Goal: Task Accomplishment & Management: Manage account settings

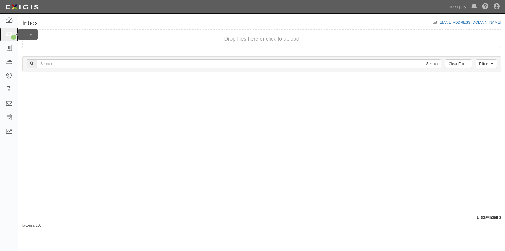
click at [14, 34] on link "3" at bounding box center [9, 35] width 18 height 14
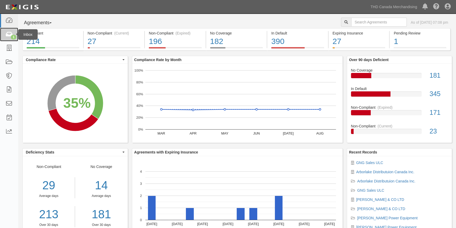
click at [8, 36] on icon at bounding box center [8, 35] width 7 height 6
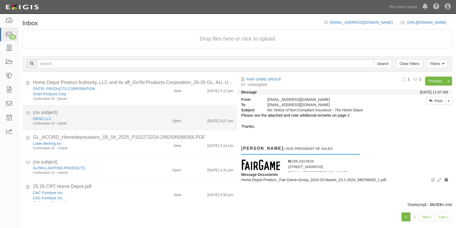
scroll to position [335, 0]
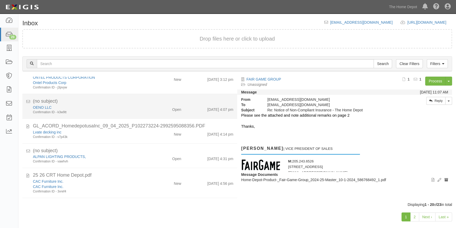
click at [110, 113] on div "Confirmation ID - k3w9tt" at bounding box center [89, 112] width 113 height 4
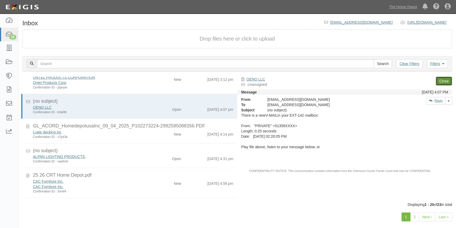
click at [441, 83] on link "Close" at bounding box center [443, 81] width 16 height 9
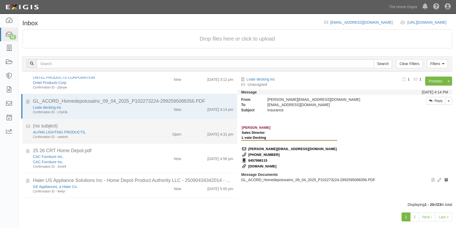
click at [162, 136] on div "Open" at bounding box center [167, 132] width 35 height 7
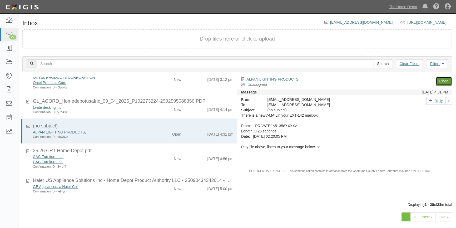
click at [438, 81] on link "Close" at bounding box center [443, 81] width 16 height 9
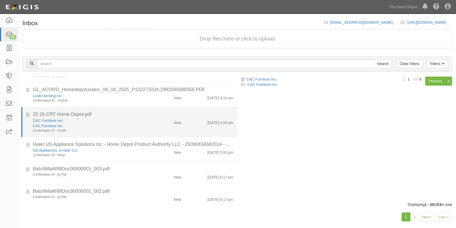
scroll to position [352, 0]
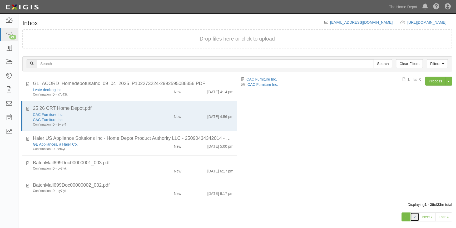
click at [417, 217] on link "2" at bounding box center [414, 216] width 9 height 9
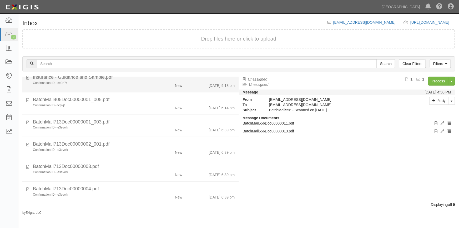
scroll to position [72, 0]
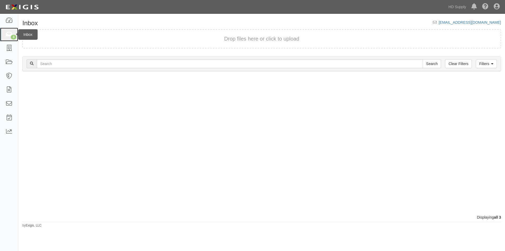
click at [8, 36] on icon at bounding box center [8, 35] width 7 height 6
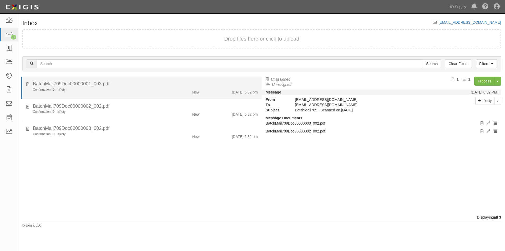
click at [128, 90] on div "Confirmation ID - kj4ety" at bounding box center [97, 89] width 128 height 4
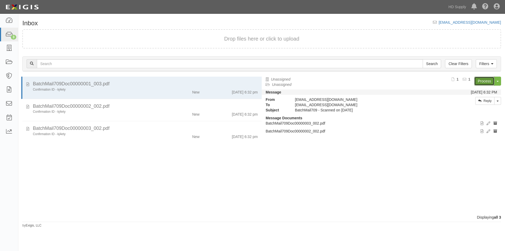
click at [481, 79] on link "Process" at bounding box center [484, 81] width 20 height 9
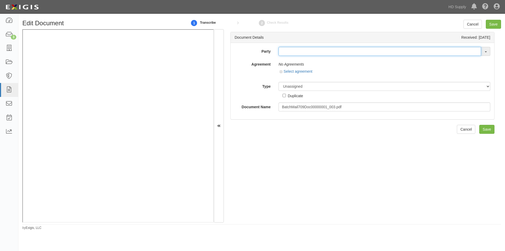
click at [310, 54] on input "text" at bounding box center [380, 51] width 203 height 9
type input "ocean blue"
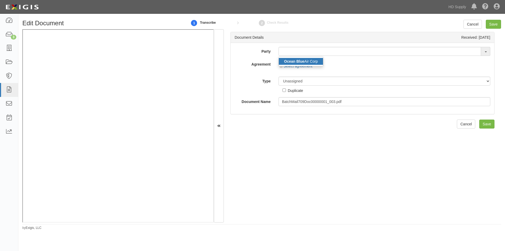
click at [298, 63] on strong "Ocean Blue" at bounding box center [294, 61] width 20 height 4
type input "Ocean Blue Air Corp"
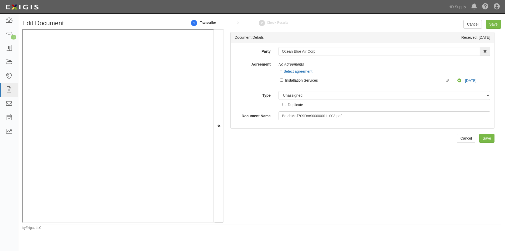
click at [73, 234] on div "Edit Document 1 Transcribe 2 Check Results Cancel Save Document Details Receive…" at bounding box center [252, 129] width 505 height 226
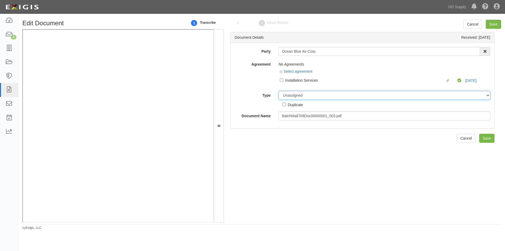
click at [295, 97] on select "Unassigned Binder Cancellation Notice Certificate Contract Endorsement Insuranc…" at bounding box center [385, 95] width 212 height 9
select select "EndorsementDetail"
click at [279, 91] on select "Unassigned Binder Cancellation Notice Certificate Contract Endorsement Insuranc…" at bounding box center [385, 95] width 212 height 9
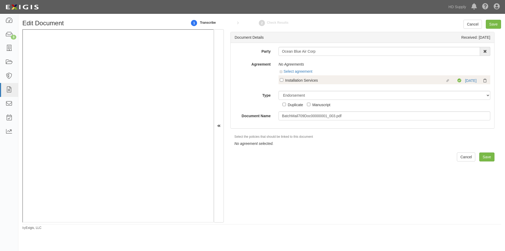
click at [285, 78] on div "Installation Services" at bounding box center [365, 80] width 160 height 6
click at [283, 78] on input "Linked agreement Installation Services Linked agreement" at bounding box center [281, 79] width 3 height 3
checkbox input "true"
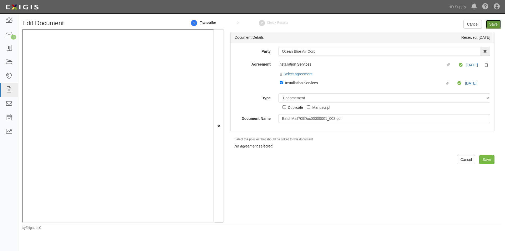
click at [494, 21] on input "Save" at bounding box center [493, 24] width 15 height 9
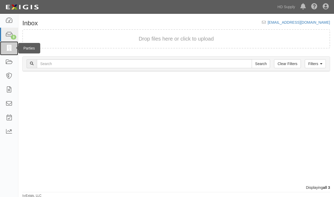
click at [10, 48] on icon at bounding box center [8, 48] width 7 height 6
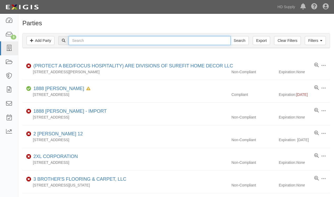
click at [82, 40] on input "text" at bounding box center [150, 40] width 162 height 9
type input "ocean blue"
click at [231, 36] on input "Search" at bounding box center [240, 40] width 18 height 9
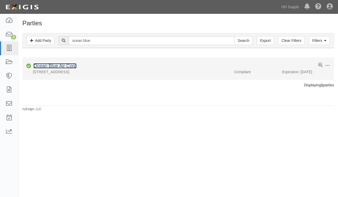
click at [53, 66] on link "Ocean Blue Air Corp" at bounding box center [54, 65] width 43 height 5
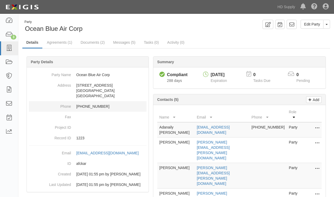
drag, startPoint x: 50, startPoint y: 127, endPoint x: 39, endPoint y: 106, distance: 24.5
click at [50, 127] on dt "Project ID" at bounding box center [50, 126] width 42 height 8
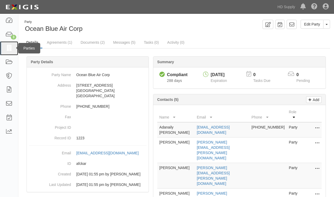
click at [8, 47] on icon at bounding box center [8, 48] width 7 height 6
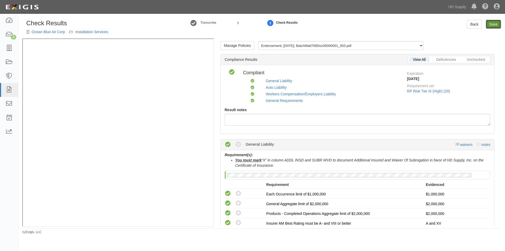
click at [489, 25] on link "Save" at bounding box center [493, 24] width 15 height 9
radio input "true"
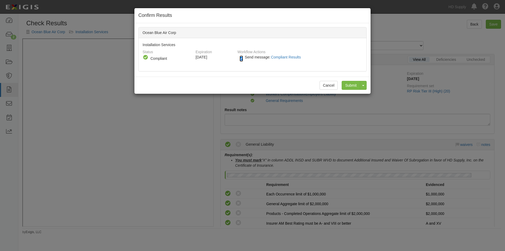
click at [242, 58] on input "Send message: Compliant Results" at bounding box center [241, 59] width 3 height 6
checkbox input "false"
click at [351, 82] on input "Submit" at bounding box center [351, 85] width 18 height 9
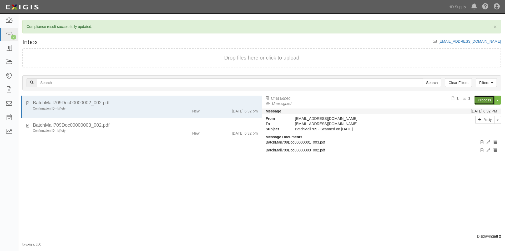
click at [478, 100] on link "Process" at bounding box center [484, 100] width 20 height 9
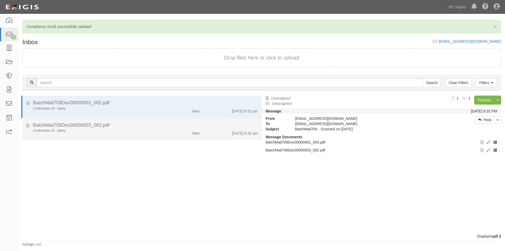
click at [73, 135] on div "Confirmation ID - kj4ety New 9/4/25 6:32 pm" at bounding box center [145, 131] width 233 height 7
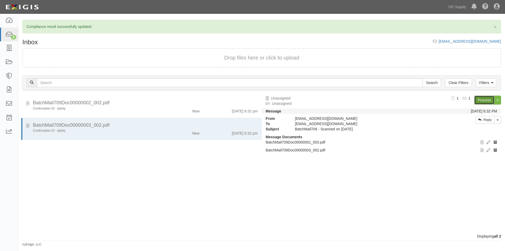
click at [480, 99] on link "Process" at bounding box center [484, 100] width 20 height 9
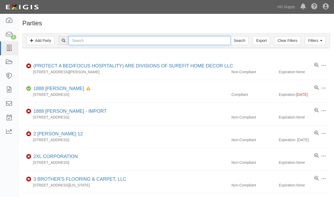
click at [88, 42] on input "text" at bounding box center [150, 40] width 162 height 9
type input "o"
paste input "United Visual Products, Inc"
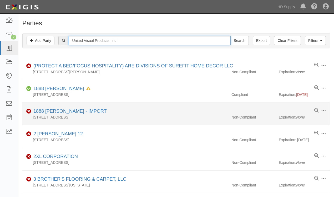
type input "United Visual Products, Inc"
click at [231, 36] on input "Search" at bounding box center [240, 40] width 18 height 9
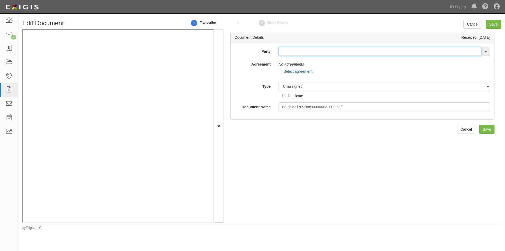
click at [286, 54] on input "text" at bounding box center [380, 51] width 203 height 9
type input "united vi"
click at [291, 64] on link "United Vi sual Products, Inc" at bounding box center [307, 61] width 56 height 7
type input "United Visual Products, Inc"
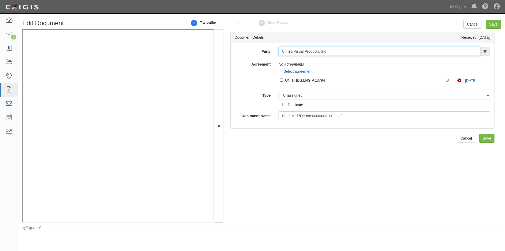
drag, startPoint x: 328, startPoint y: 53, endPoint x: 282, endPoint y: 58, distance: 46.0
click at [282, 58] on div "Party United Visual Products, Inc United Vi sual Products, Inc 1888 MILLS 1888 …" at bounding box center [363, 83] width 256 height 73
click at [256, 91] on label "Type" at bounding box center [253, 94] width 44 height 7
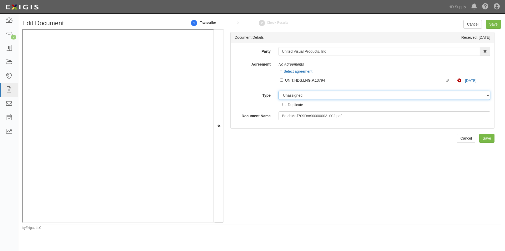
click at [279, 91] on select "Unassigned Binder Cancellation Notice Certificate Contract Endorsement Insuranc…" at bounding box center [385, 95] width 212 height 9
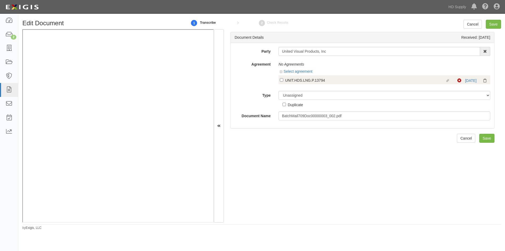
click at [281, 82] on label "Linked agreement UNIT.HDS.LNG.P.13794 Linked agreement" at bounding box center [369, 80] width 178 height 7
click at [281, 82] on input "Linked agreement UNIT.HDS.LNG.P.13794 Linked agreement" at bounding box center [281, 79] width 3 height 3
checkbox input "true"
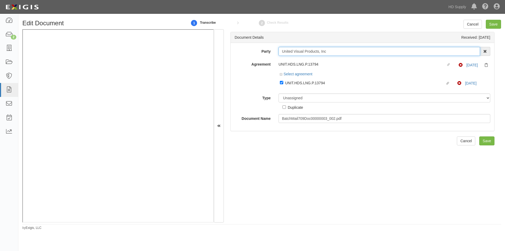
drag, startPoint x: 332, startPoint y: 54, endPoint x: 278, endPoint y: 54, distance: 53.9
click at [279, 54] on input "United Visual Products, Inc" at bounding box center [380, 51] width 202 height 9
click at [248, 99] on label "Type" at bounding box center [253, 96] width 44 height 7
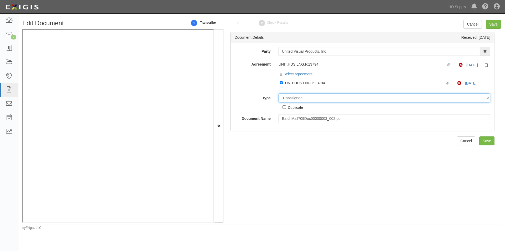
click at [279, 99] on select "Unassigned Binder Cancellation Notice Certificate Contract Endorsement Insuranc…" at bounding box center [385, 97] width 212 height 9
click at [336, 99] on select "Unassigned Binder Cancellation Notice Certificate Contract Endorsement Insuranc…" at bounding box center [385, 97] width 212 height 9
select select "CertificateDetail"
click at [279, 93] on select "Unassigned Binder Cancellation Notice Certificate Contract Endorsement Insuranc…" at bounding box center [385, 97] width 212 height 9
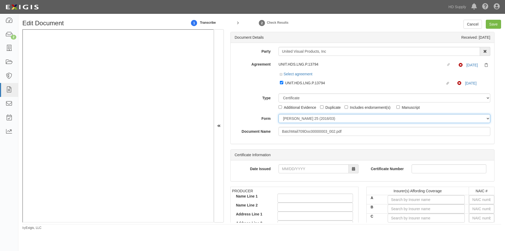
click at [309, 120] on select "ACORD 25 (2016/03) ACORD 101 ACORD 855 NY (2014/05) General" at bounding box center [385, 118] width 212 height 9
select select "GeneralFormDetail"
click at [279, 114] on select "ACORD 25 (2016/03) ACORD 101 ACORD 855 NY (2014/05) General" at bounding box center [385, 118] width 212 height 9
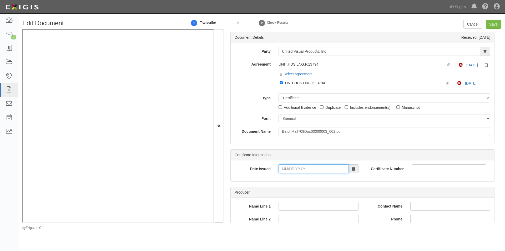
click at [307, 171] on input "Date Issued" at bounding box center [314, 168] width 70 height 9
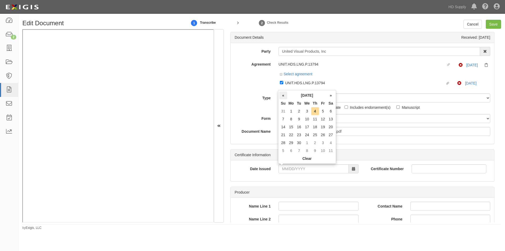
click at [283, 97] on th "«" at bounding box center [283, 95] width 8 height 8
click at [323, 142] on td "29" at bounding box center [323, 143] width 8 height 8
type input "08/29/2025"
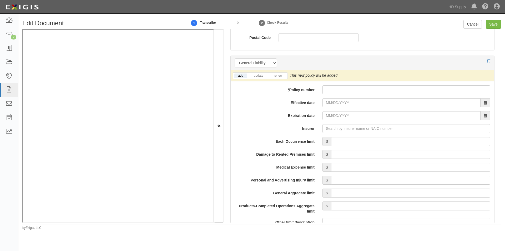
scroll to position [363, 0]
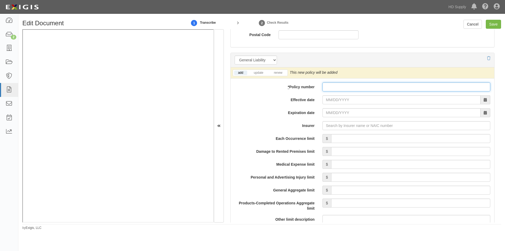
paste input "Q61-0451199"
type input "Q61-0451199"
click at [340, 101] on input "Effective date" at bounding box center [402, 99] width 158 height 9
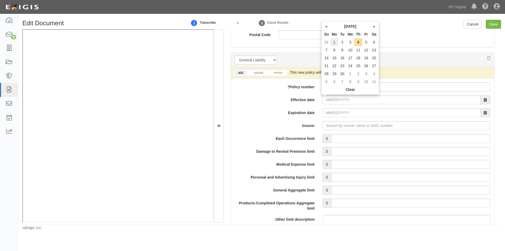
click at [336, 43] on td "1" at bounding box center [334, 42] width 8 height 8
type input "09/01/2025"
type input "[DATE]"
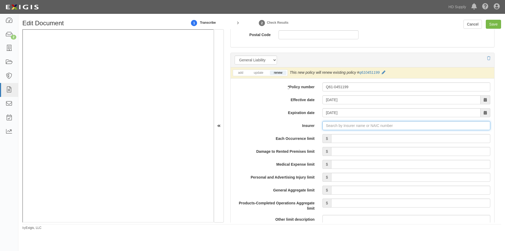
click at [329, 128] on input "Insurer" at bounding box center [407, 125] width 168 height 9
click at [328, 126] on input "Insurer" at bounding box center [407, 125] width 168 height 9
type input "21st Century Advantage Insurance Company (25232) NR Rating"
type input "2"
click at [322, 136] on div "Erie Insurance Company ( 26263 ) A+ XV Rating" at bounding box center [333, 135] width 88 height 7
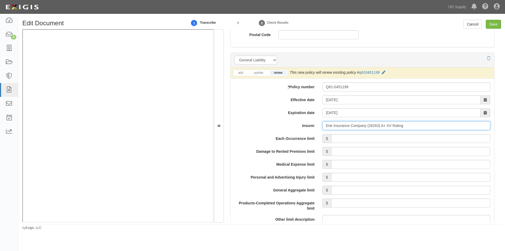
type input "Erie Insurance Company (26263) A+ XV Rating"
click at [415, 138] on input "Each Occurrence limit" at bounding box center [410, 138] width 159 height 9
type input "1,000,000"
click at [422, 152] on input "Damage to Rented Premises limit" at bounding box center [410, 151] width 159 height 9
type input "1,000,000"
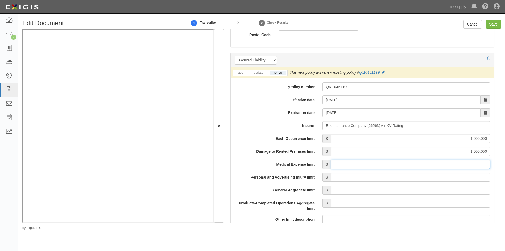
click at [420, 163] on input "Medical Expense limit" at bounding box center [410, 164] width 159 height 9
type input "10,000"
click at [426, 180] on input "Personal and Advertising Injury limit" at bounding box center [410, 177] width 159 height 9
type input "1,000,000"
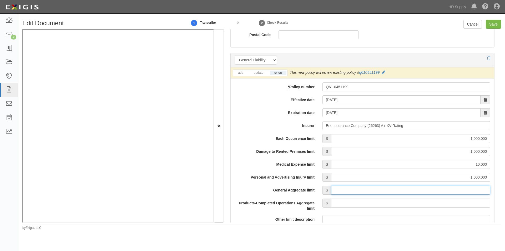
click at [427, 188] on input "General Aggregate limit" at bounding box center [410, 190] width 159 height 9
type input "2,000,000"
click at [413, 202] on input "Products-Completed Operations Aggregate limit" at bounding box center [410, 202] width 159 height 9
type input "2,000,000"
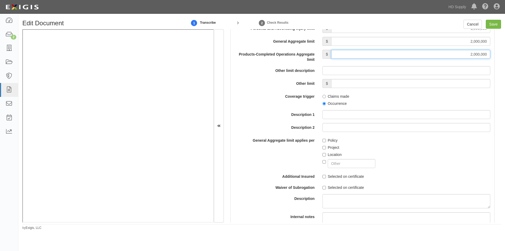
scroll to position [520, 0]
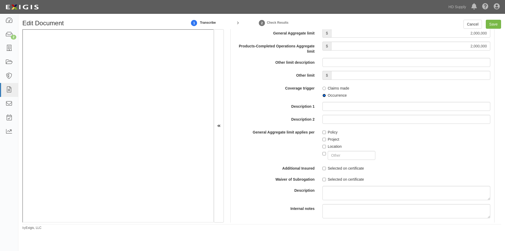
click at [324, 96] on input "Occurrence" at bounding box center [324, 95] width 3 height 3
radio input "true"
click at [323, 133] on input "Policy" at bounding box center [324, 132] width 3 height 3
checkbox input "true"
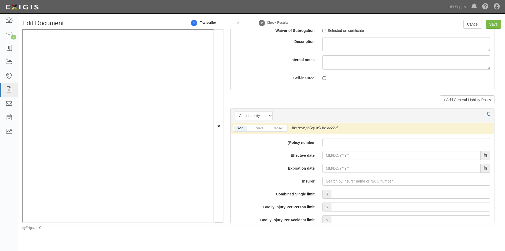
scroll to position [743, 0]
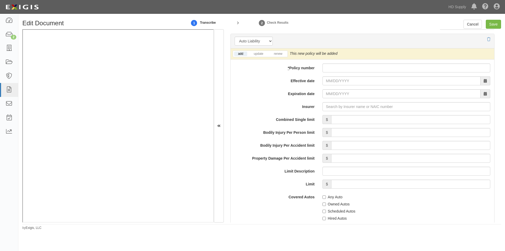
click at [280, 57] on li "renew" at bounding box center [278, 54] width 18 height 6
click at [278, 54] on link "renew" at bounding box center [278, 54] width 16 height 4
paste input "Q09-0140753"
type input "Q09-0140753"
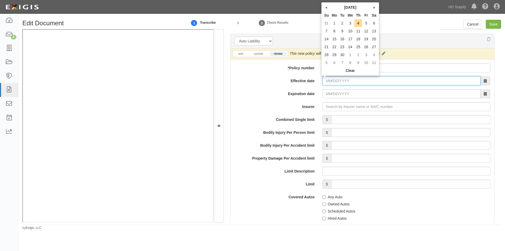
click at [332, 83] on input "Effective date" at bounding box center [402, 80] width 158 height 9
click at [334, 24] on td "1" at bounding box center [334, 23] width 8 height 8
type input "09/01/2025"
type input "09/01/2026"
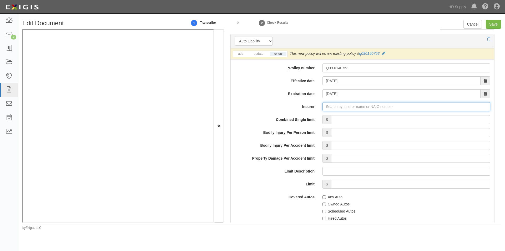
click at [358, 107] on input "Insurer" at bounding box center [407, 106] width 168 height 9
type input "21st Century Advantage Insurance Company (25232) NR Rating"
type input "2"
click at [334, 116] on div "Erie Insurance Company ( 26263 ) A+ XV Rating" at bounding box center [333, 116] width 88 height 7
type input "Erie Insurance Company (26263) A+ XV Rating"
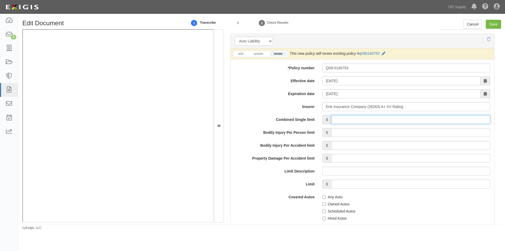
click at [353, 122] on input "Combined Single limit" at bounding box center [410, 119] width 159 height 9
type input "1,000,000"
click at [323, 198] on input "Any Auto" at bounding box center [324, 196] width 3 height 3
checkbox input "true"
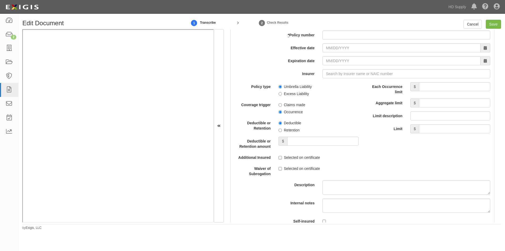
scroll to position [980, 0]
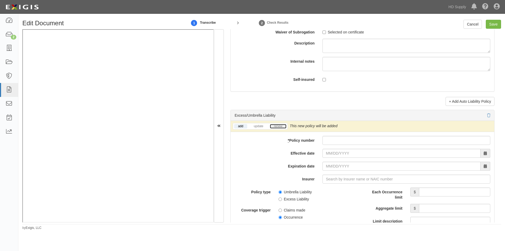
drag, startPoint x: 348, startPoint y: 136, endPoint x: 274, endPoint y: 127, distance: 74.5
click at [274, 127] on link "renew" at bounding box center [278, 126] width 16 height 4
paste input "Q33-0173267"
type input "Q33-0173267"
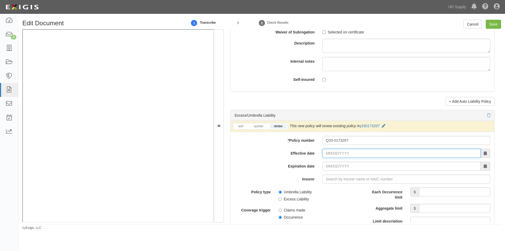
click at [341, 153] on input "Effective date" at bounding box center [402, 153] width 158 height 9
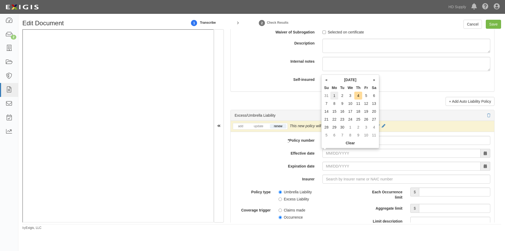
click at [338, 97] on td "1" at bounding box center [334, 96] width 8 height 8
type input "09/01/2025"
type input "09/01/2026"
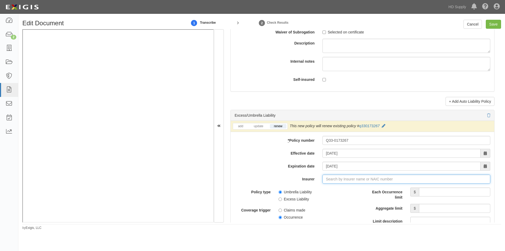
click at [351, 179] on input "Insurer" at bounding box center [407, 178] width 168 height 9
type input "21st Century Advantage Insurance Company (25232) NR Rating"
type input "2"
click at [349, 192] on div "Erie Insurance Company ( 26263 ) A+ XV Rating" at bounding box center [333, 189] width 88 height 7
type input "Erie Insurance Company (26263) A+ XV Rating"
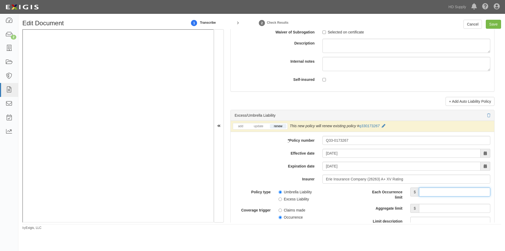
click at [453, 193] on input "Each Occurrence limit" at bounding box center [454, 191] width 71 height 9
type input "14,000,000"
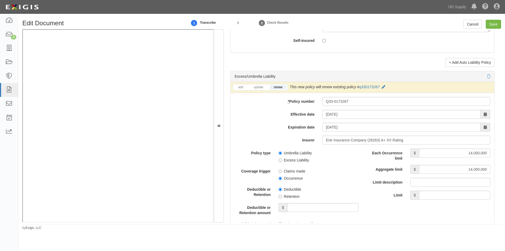
scroll to position [1089, 0]
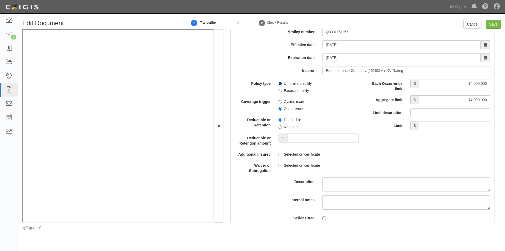
click at [280, 83] on input "Umbrella Liability" at bounding box center [280, 83] width 3 height 3
radio input "true"
click at [279, 109] on input "Occurrence" at bounding box center [280, 108] width 3 height 3
radio input "true"
click at [281, 126] on input "Retention" at bounding box center [280, 126] width 3 height 3
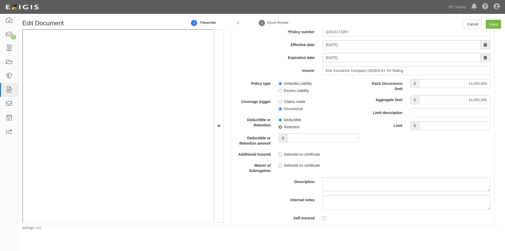
radio input "true"
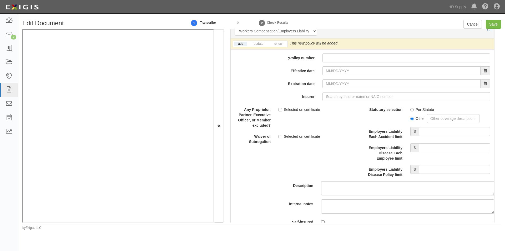
scroll to position [1331, 0]
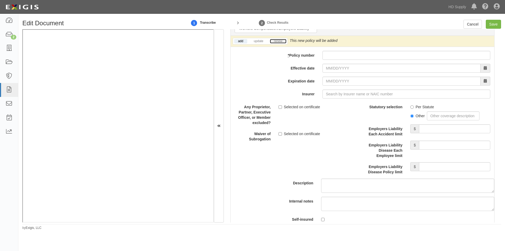
click at [275, 43] on link "renew" at bounding box center [278, 41] width 16 height 4
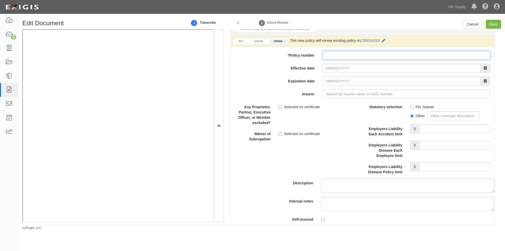
paste input "Q73-0024318"
type input "Q73-0024318"
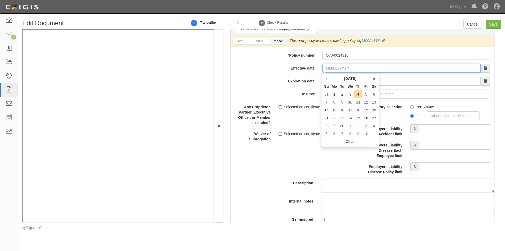
click at [344, 69] on input "Effective date" at bounding box center [402, 68] width 158 height 9
click at [333, 94] on td "1" at bounding box center [334, 94] width 8 height 8
type input "09/01/2025"
type input "09/01/2026"
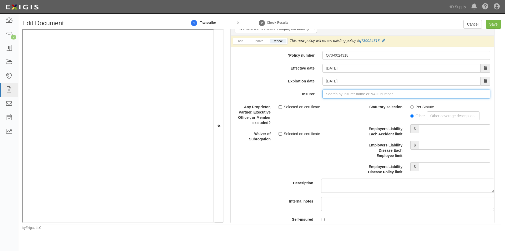
click at [333, 96] on input "Insurer" at bounding box center [407, 93] width 168 height 9
type input "21st Century Advantage Insurance Company (25232) NR Rating"
type input "2"
click at [325, 104] on div "Erie Insurance Company ( 26263 ) A+ XV Rating" at bounding box center [333, 104] width 88 height 7
type input "Erie Insurance Company (26263) A+ XV Rating"
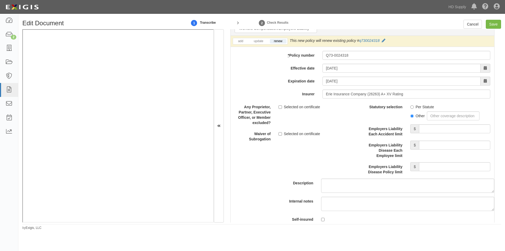
click at [412, 106] on label "Per Statute" at bounding box center [422, 106] width 24 height 5
click at [412, 106] on input "Per Statute" at bounding box center [411, 106] width 3 height 3
radio input "true"
click at [431, 130] on input "Employers Liability Each Accident limit" at bounding box center [454, 128] width 71 height 9
type input "100,000"
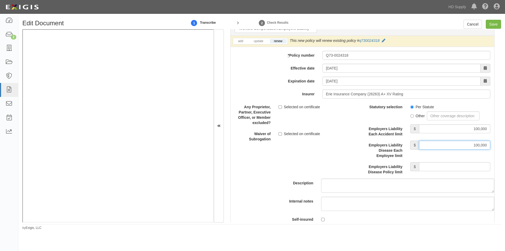
type input "100,000"
click at [491, 25] on input "Save" at bounding box center [493, 24] width 15 height 9
type input "1000000"
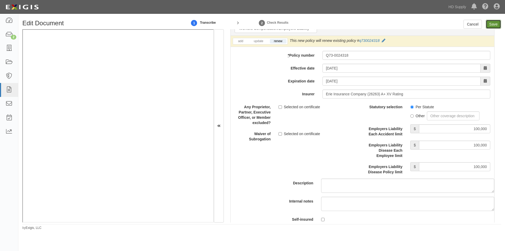
type input "10000"
type input "1000000"
type input "2000000"
type input "1000000"
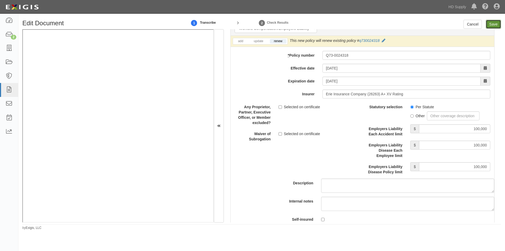
type input "14000000"
type input "100000"
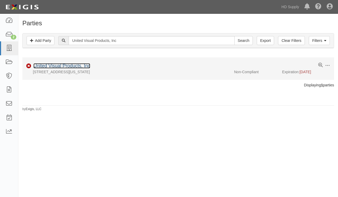
click at [76, 64] on link "United Visual Products, Inc" at bounding box center [61, 65] width 57 height 5
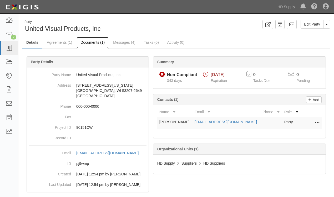
click at [89, 45] on link "Documents (1)" at bounding box center [93, 42] width 32 height 11
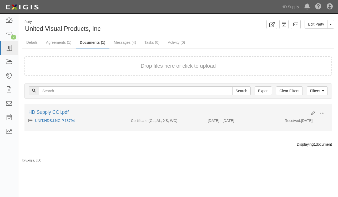
click at [321, 112] on span at bounding box center [322, 113] width 5 height 5
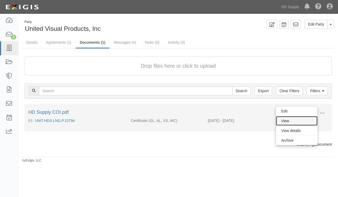
click at [301, 122] on link "View" at bounding box center [297, 120] width 42 height 9
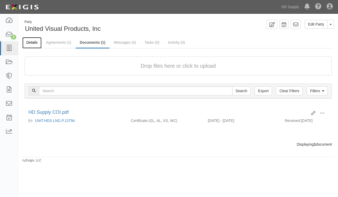
click at [35, 45] on link "Details" at bounding box center [31, 42] width 19 height 11
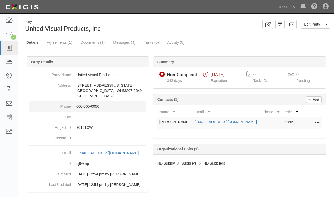
click at [44, 105] on dt "Phone" at bounding box center [50, 105] width 42 height 8
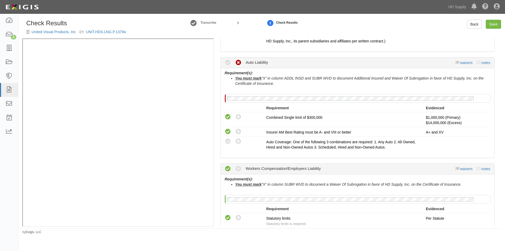
scroll to position [289, 0]
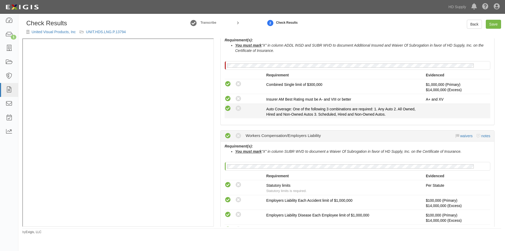
click at [227, 109] on icon at bounding box center [228, 108] width 7 height 7
radio input "true"
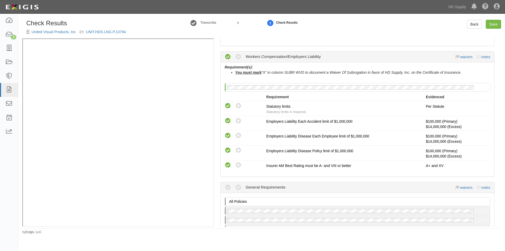
scroll to position [447, 0]
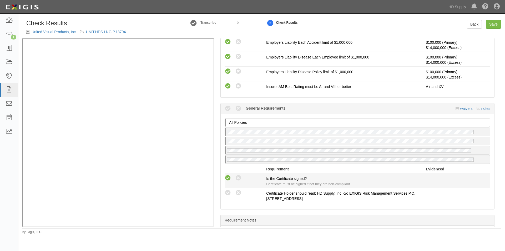
click at [230, 178] on icon at bounding box center [228, 178] width 7 height 7
radio input "true"
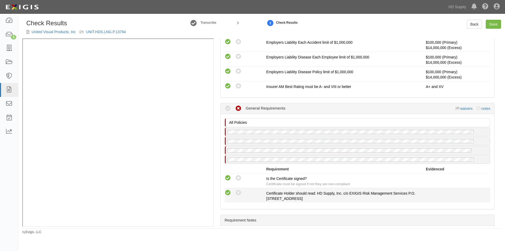
click at [226, 192] on icon at bounding box center [228, 192] width 7 height 7
radio input "true"
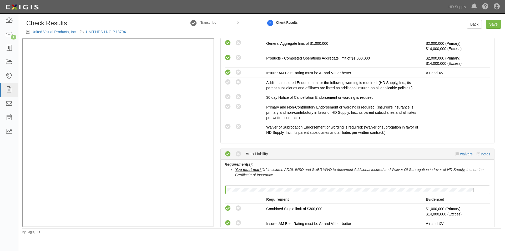
scroll to position [162, 0]
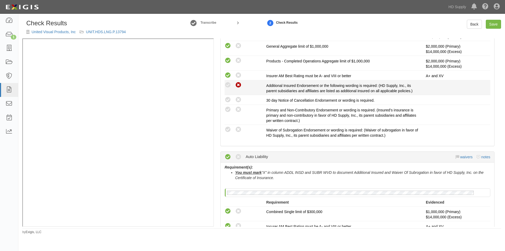
click at [240, 86] on icon at bounding box center [238, 85] width 7 height 7
radio input "true"
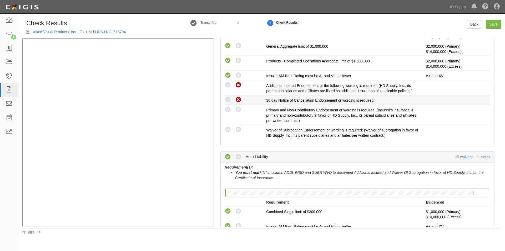
click at [238, 99] on icon at bounding box center [238, 100] width 7 height 7
radio input "true"
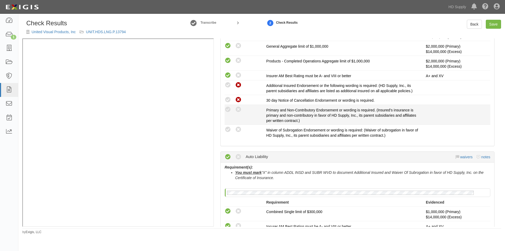
drag, startPoint x: 239, startPoint y: 111, endPoint x: 239, endPoint y: 114, distance: 3.2
click at [239, 112] on icon at bounding box center [238, 109] width 7 height 7
radio input "true"
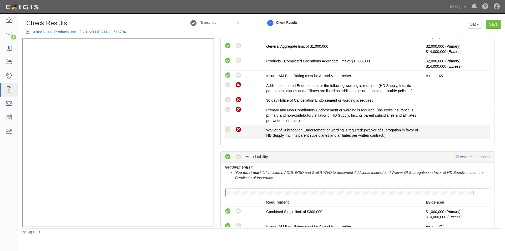
click at [239, 133] on icon at bounding box center [238, 129] width 7 height 7
radio input "true"
click at [495, 24] on link "Save" at bounding box center [493, 24] width 15 height 9
radio input "true"
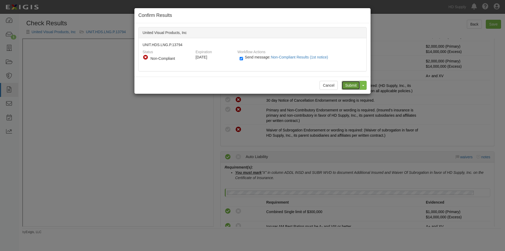
click at [351, 87] on input "Submit" at bounding box center [351, 85] width 18 height 9
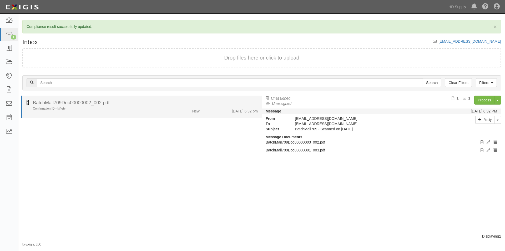
click at [28, 102] on icon at bounding box center [27, 102] width 3 height 6
click at [161, 112] on div "Confirmation ID - kj4ety New [DATE] 6:32 pm" at bounding box center [145, 109] width 233 height 7
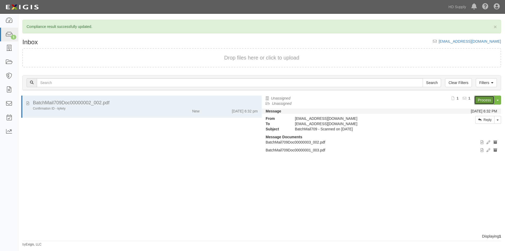
click at [487, 99] on link "Process" at bounding box center [484, 100] width 20 height 9
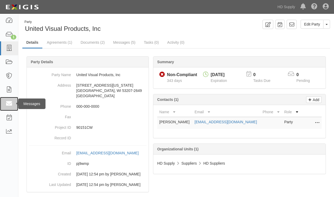
click at [17, 109] on link at bounding box center [9, 104] width 18 height 14
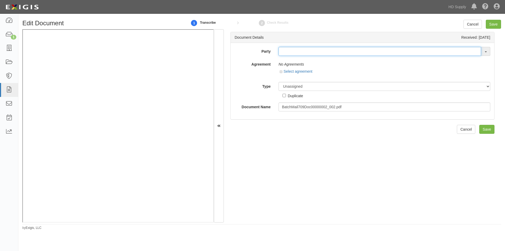
click at [333, 53] on input "text" at bounding box center [380, 51] width 203 height 9
type input "t"
type input "testwa"
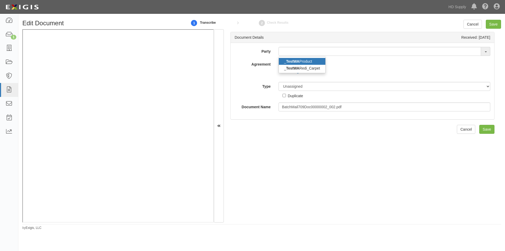
click at [315, 61] on link "_ TestWA Product" at bounding box center [302, 61] width 47 height 7
type input "_TestWA Product"
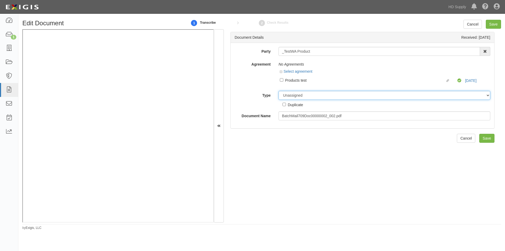
click at [302, 96] on select "Unassigned Binder Cancellation Notice Certificate Contract Endorsement Insuranc…" at bounding box center [385, 95] width 212 height 9
select select "JunkDetail"
click at [279, 91] on select "Unassigned Binder Cancellation Notice Certificate Contract Endorsement Insuranc…" at bounding box center [385, 95] width 212 height 9
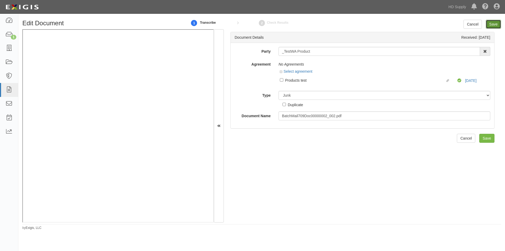
click at [496, 24] on input "Save" at bounding box center [493, 24] width 15 height 9
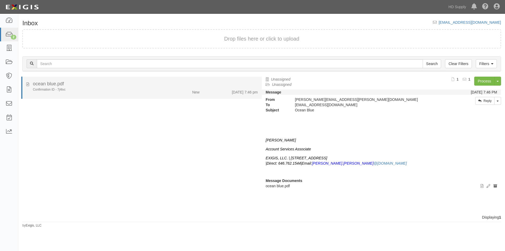
click at [87, 85] on div "ocean blue.pdf" at bounding box center [145, 84] width 225 height 7
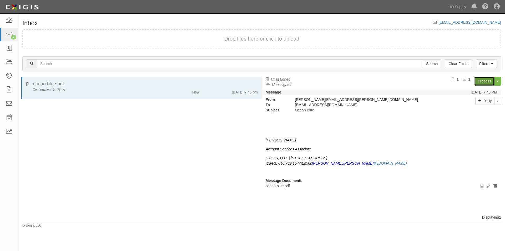
click at [479, 79] on link "Process" at bounding box center [484, 81] width 20 height 9
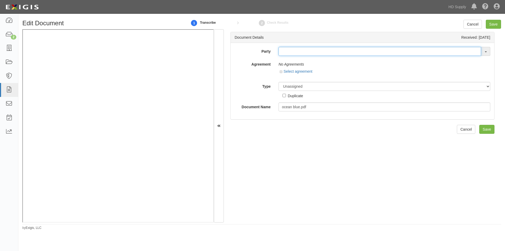
click at [299, 54] on input "text" at bounding box center [380, 51] width 203 height 9
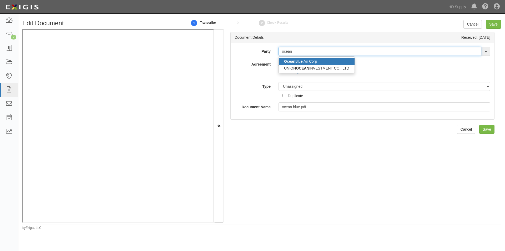
type input "ocean"
click at [302, 61] on link "Ocean Blue Air Corp" at bounding box center [317, 61] width 76 height 7
type input "Ocean Blue Air Corp"
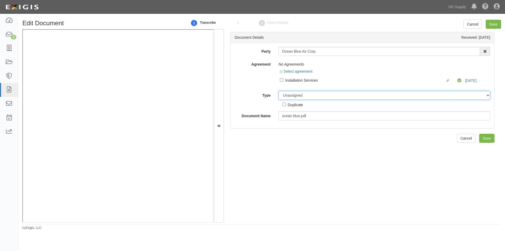
click at [292, 98] on select "Unassigned Binder Cancellation Notice Certificate Contract Endorsement Insuranc…" at bounding box center [385, 95] width 212 height 9
select select "EndorsementDetail"
click at [279, 91] on select "Unassigned Binder Cancellation Notice Certificate Contract Endorsement Insuranc…" at bounding box center [385, 95] width 212 height 9
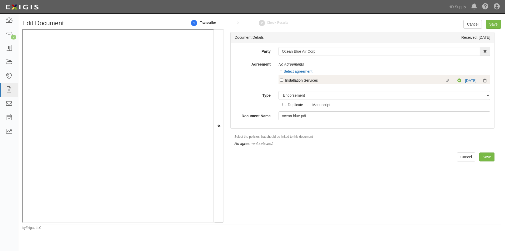
click at [283, 81] on label "Linked agreement Installation Services Linked agreement" at bounding box center [369, 80] width 178 height 7
click at [283, 81] on input "Linked agreement Installation Services Linked agreement" at bounding box center [281, 79] width 3 height 3
checkbox input "true"
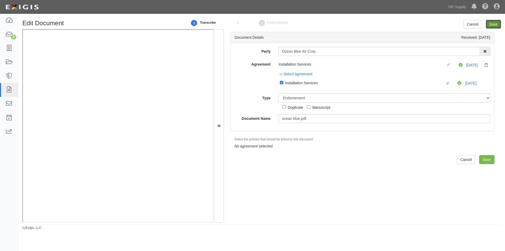
click at [493, 24] on input "Save" at bounding box center [493, 24] width 15 height 9
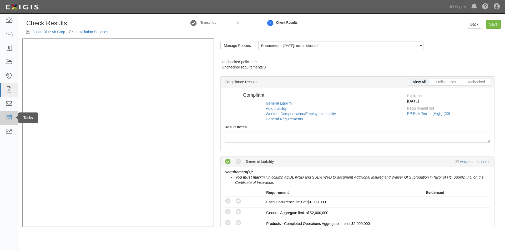
radio input "false"
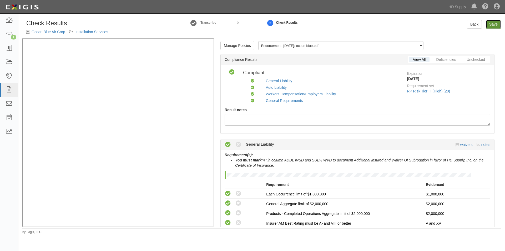
click at [497, 23] on link "Save" at bounding box center [493, 24] width 15 height 9
radio input "true"
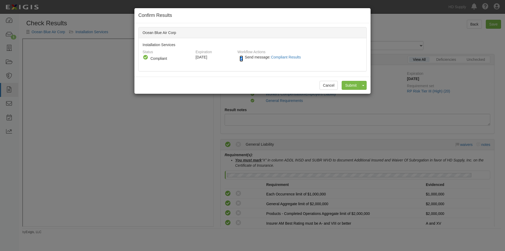
click at [241, 60] on input "Send message: Compliant Results" at bounding box center [241, 59] width 3 height 6
checkbox input "false"
click at [352, 87] on input "Submit" at bounding box center [351, 85] width 18 height 9
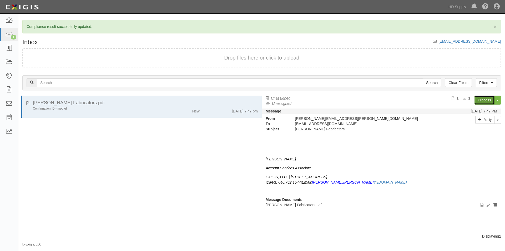
click at [483, 99] on link "Process" at bounding box center [484, 100] width 20 height 9
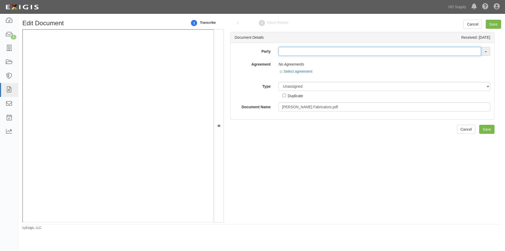
click at [287, 54] on input "text" at bounding box center [380, 51] width 203 height 9
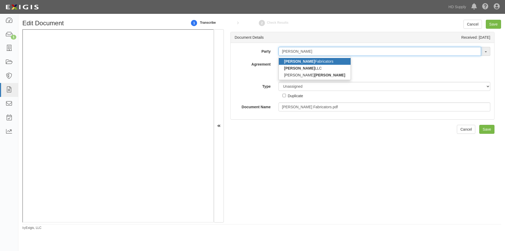
type input "miller"
click at [294, 59] on link "Miller Fabricators" at bounding box center [315, 61] width 72 height 7
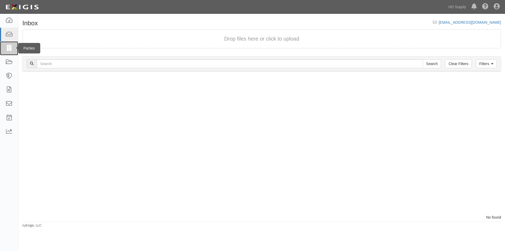
click at [5, 46] on icon at bounding box center [8, 48] width 7 height 6
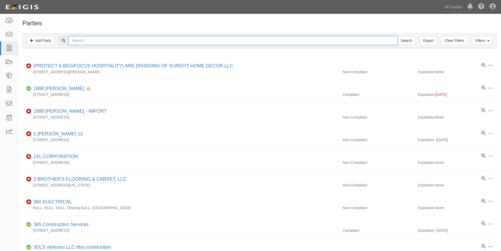
click at [79, 39] on input "text" at bounding box center [233, 40] width 329 height 9
type input "testwa"
click at [398, 36] on input "Search" at bounding box center [407, 40] width 18 height 9
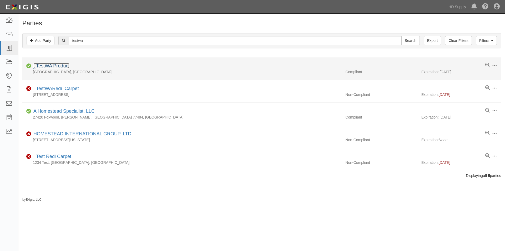
click at [57, 64] on link "_TestWA Product" at bounding box center [51, 65] width 36 height 5
click at [47, 65] on link "_TestWA Product" at bounding box center [51, 65] width 36 height 5
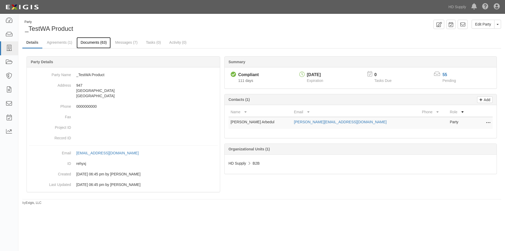
click at [91, 42] on link "Documents (63)" at bounding box center [94, 42] width 34 height 11
click at [100, 44] on link "Documents (63)" at bounding box center [94, 42] width 34 height 11
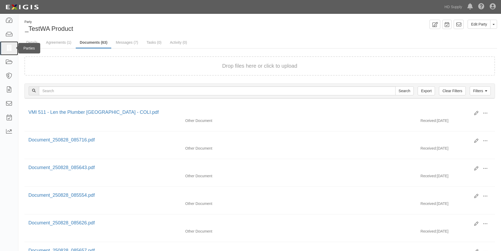
click at [7, 46] on icon at bounding box center [8, 48] width 7 height 6
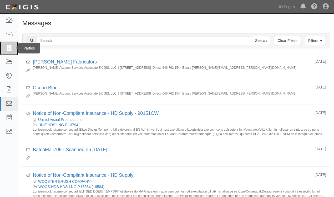
click at [7, 49] on icon at bounding box center [8, 48] width 7 height 6
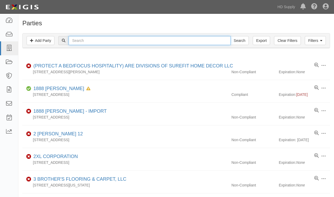
click at [88, 41] on input "text" at bounding box center [150, 40] width 162 height 9
type input "miller fab"
click at [231, 36] on input "Search" at bounding box center [240, 40] width 18 height 9
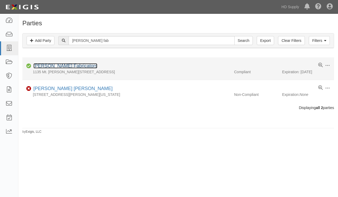
click at [56, 66] on link "[PERSON_NAME] Fabricators" at bounding box center [65, 65] width 64 height 5
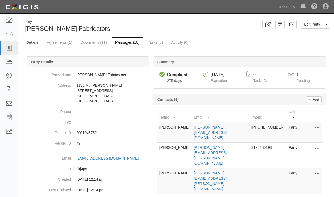
click at [122, 42] on link "Messages (18)" at bounding box center [127, 42] width 32 height 11
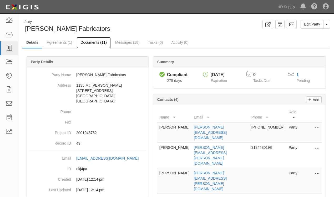
click at [86, 43] on link "Documents (11)" at bounding box center [94, 42] width 34 height 11
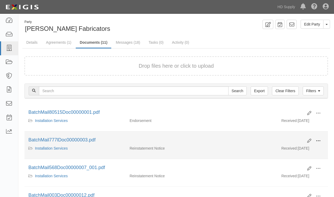
click at [320, 140] on span at bounding box center [318, 140] width 5 height 5
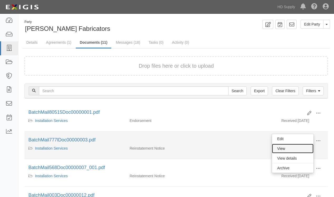
click at [291, 151] on link "View" at bounding box center [293, 148] width 42 height 9
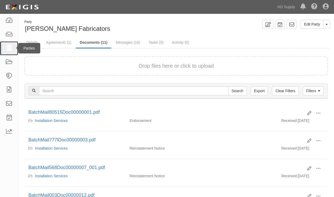
click at [9, 48] on icon at bounding box center [8, 48] width 7 height 6
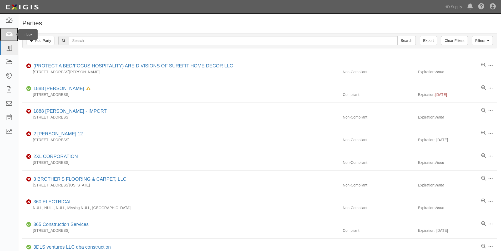
click at [9, 38] on link at bounding box center [9, 35] width 18 height 14
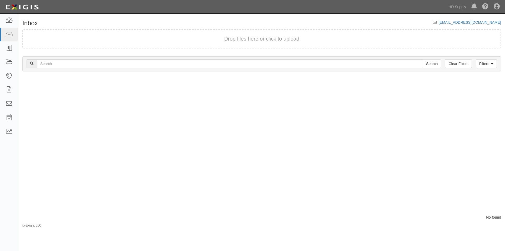
click at [32, 198] on div at bounding box center [139, 146] width 243 height 138
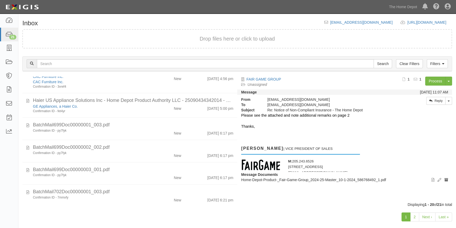
scroll to position [397, 0]
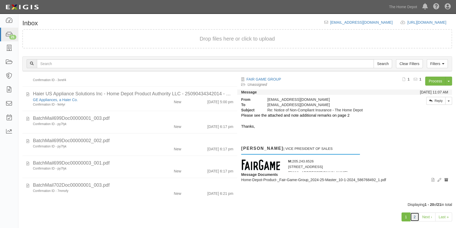
click at [417, 217] on link "2" at bounding box center [414, 216] width 9 height 9
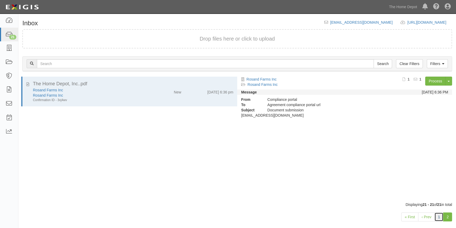
click at [441, 217] on link "1" at bounding box center [438, 216] width 9 height 9
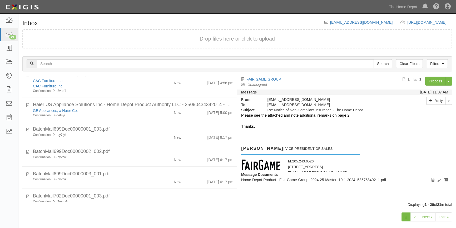
scroll to position [397, 0]
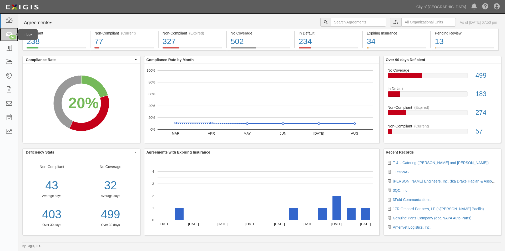
click at [11, 32] on icon at bounding box center [8, 35] width 7 height 6
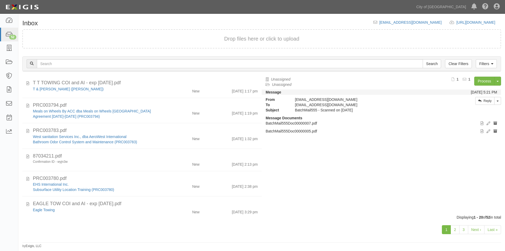
scroll to position [324, 0]
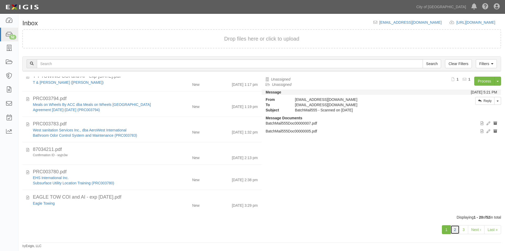
click at [458, 229] on link "2" at bounding box center [455, 229] width 9 height 9
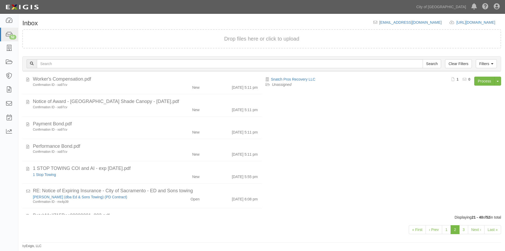
scroll to position [313, 0]
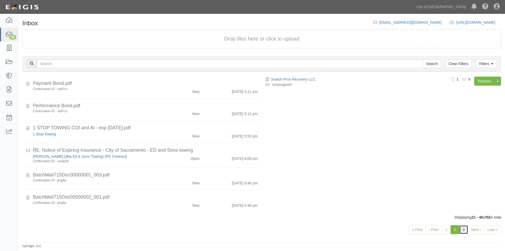
click at [463, 229] on link "3" at bounding box center [463, 229] width 9 height 9
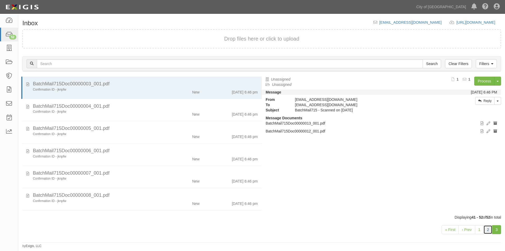
click at [490, 231] on link "2" at bounding box center [488, 229] width 9 height 9
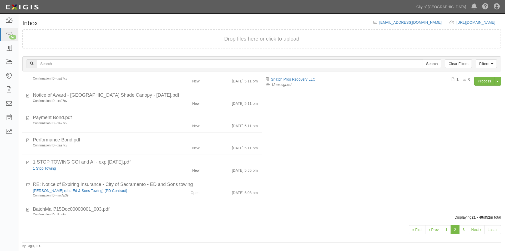
scroll to position [313, 0]
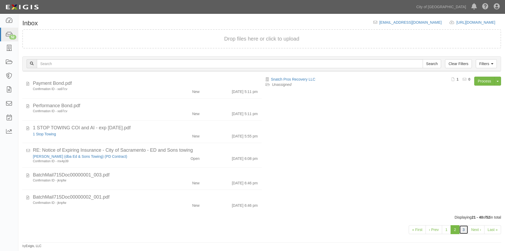
click at [461, 231] on link "3" at bounding box center [463, 229] width 9 height 9
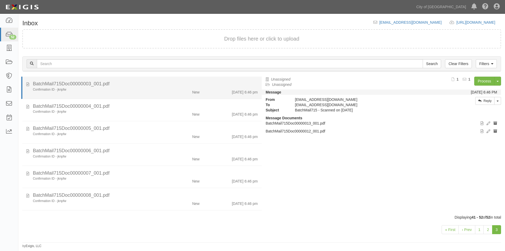
click at [137, 83] on div "BatchMail715Doc00000003_001.pdf" at bounding box center [145, 84] width 225 height 7
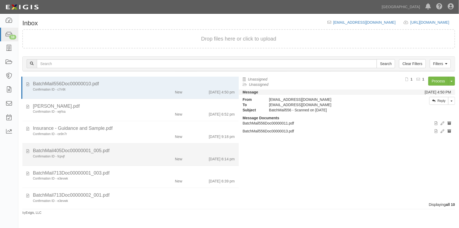
click at [161, 157] on div "New" at bounding box center [168, 157] width 35 height 7
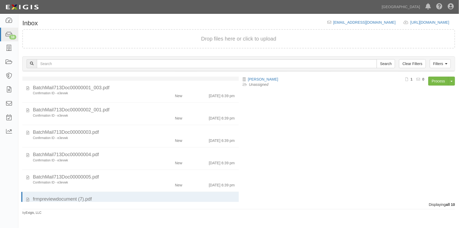
scroll to position [102, 0]
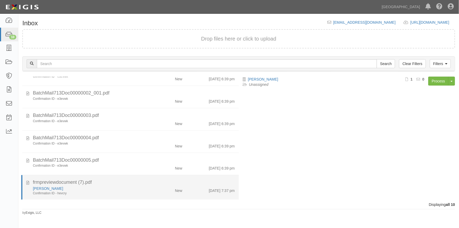
click at [134, 191] on div "Confirmation ID - hevcry" at bounding box center [90, 193] width 114 height 4
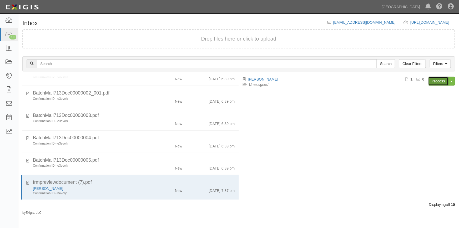
click at [439, 82] on link "Process" at bounding box center [438, 81] width 20 height 9
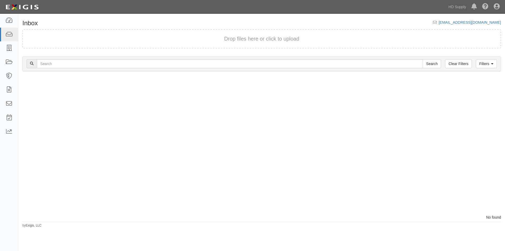
click at [24, 186] on div at bounding box center [139, 146] width 243 height 138
